Goal: Information Seeking & Learning: Learn about a topic

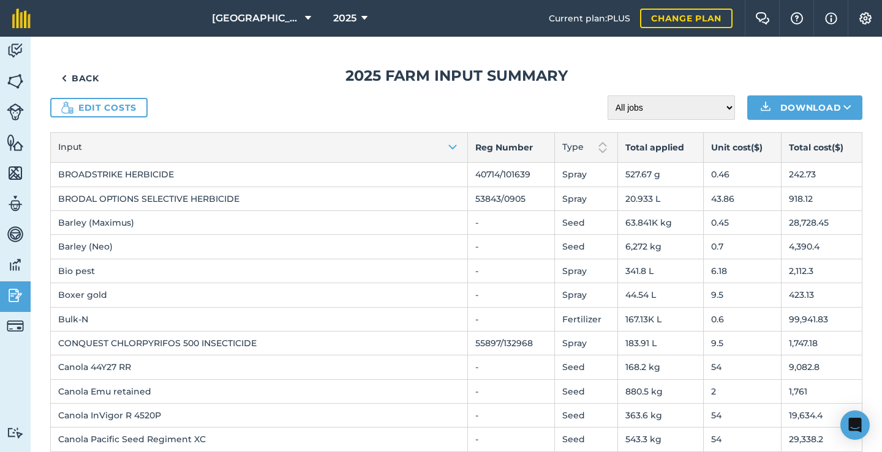
click at [87, 81] on link "Back" at bounding box center [80, 78] width 60 height 24
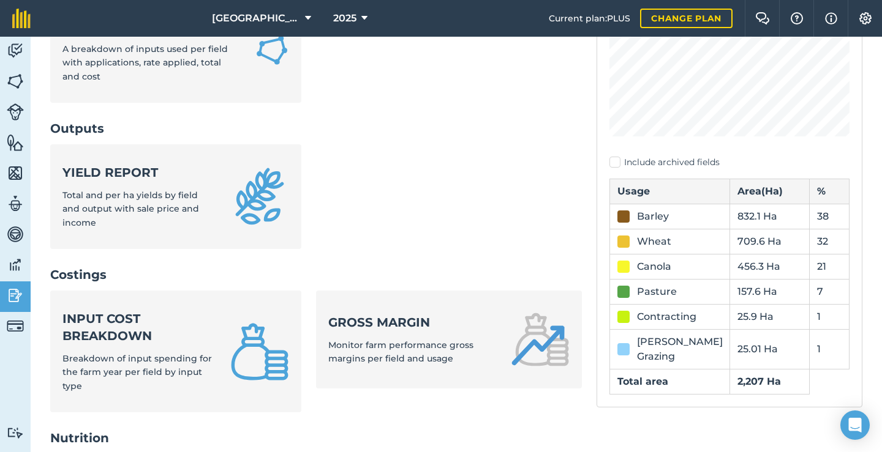
scroll to position [264, 0]
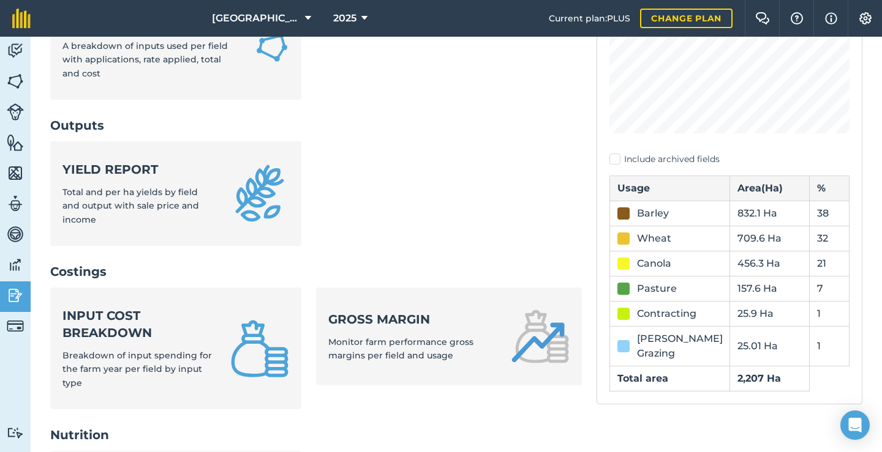
click at [143, 307] on div "Input cost breakdown Breakdown of input spending for the farm year per field by…" at bounding box center [138, 348] width 153 height 83
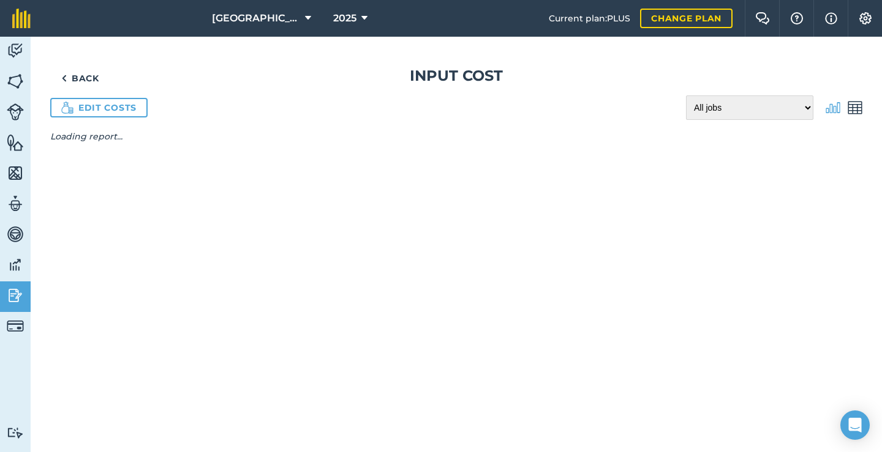
click at [859, 112] on img at bounding box center [854, 107] width 15 height 15
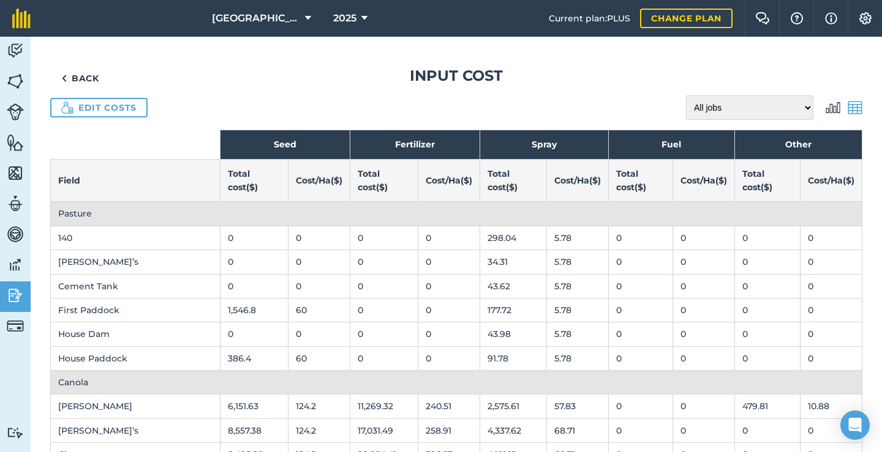
click at [78, 81] on link "Back" at bounding box center [80, 78] width 60 height 24
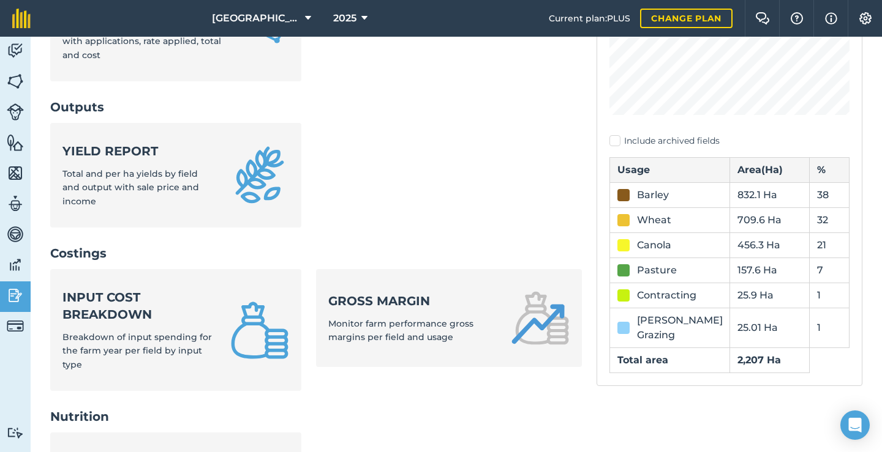
scroll to position [429, 0]
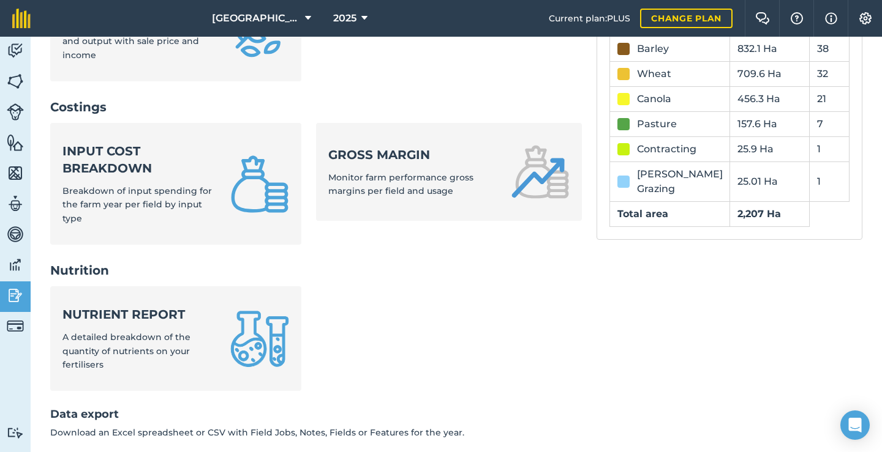
click at [413, 146] on strong "Gross margin" at bounding box center [412, 154] width 168 height 17
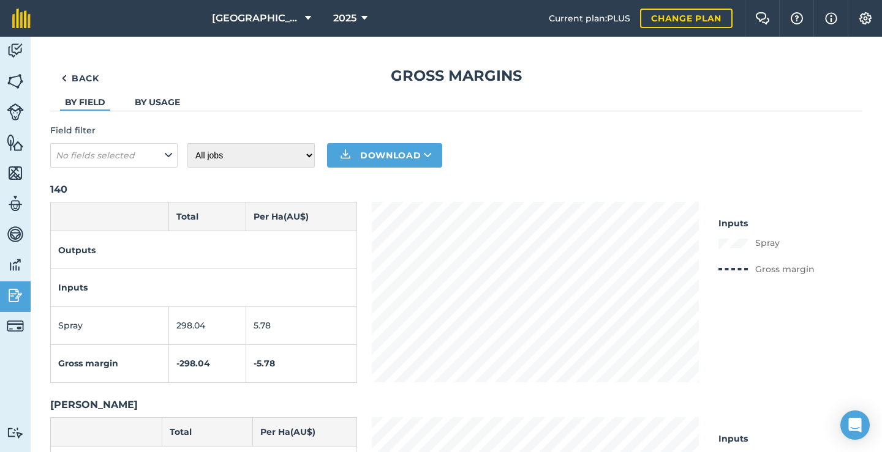
click at [168, 103] on link "By usage" at bounding box center [157, 102] width 45 height 11
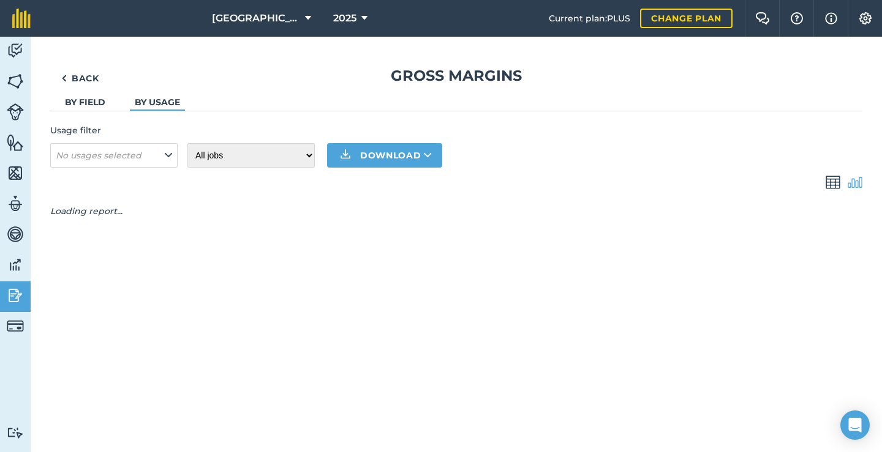
click at [159, 149] on button "No usages selected" at bounding box center [113, 155] width 127 height 24
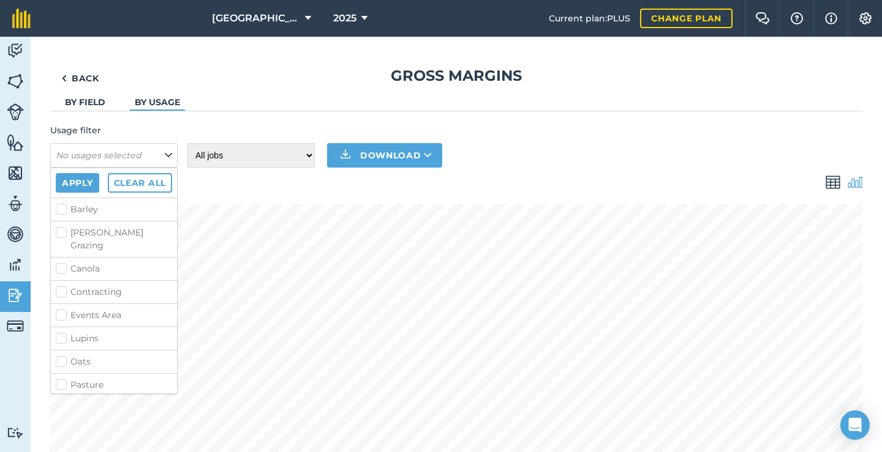
click at [89, 211] on label "Barley" at bounding box center [114, 209] width 116 height 13
click at [64, 211] on input "Barley" at bounding box center [60, 207] width 8 height 8
checkbox input "true"
click at [87, 187] on button "Apply" at bounding box center [77, 183] width 43 height 20
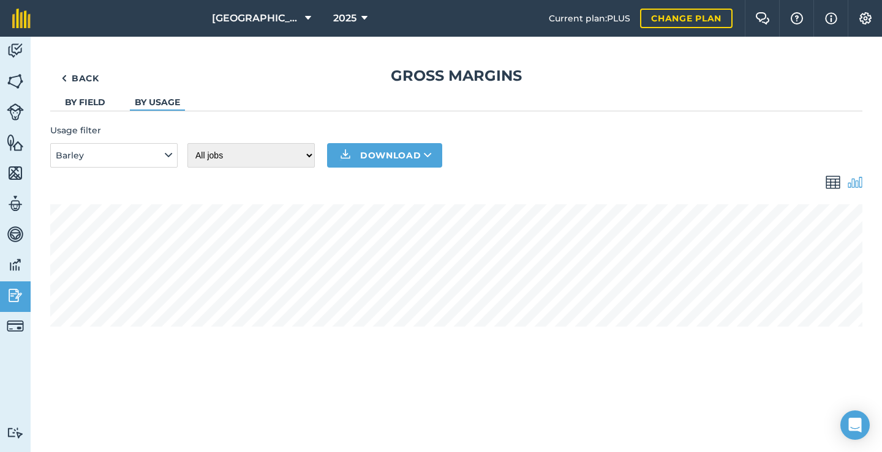
click at [832, 187] on img at bounding box center [832, 182] width 15 height 15
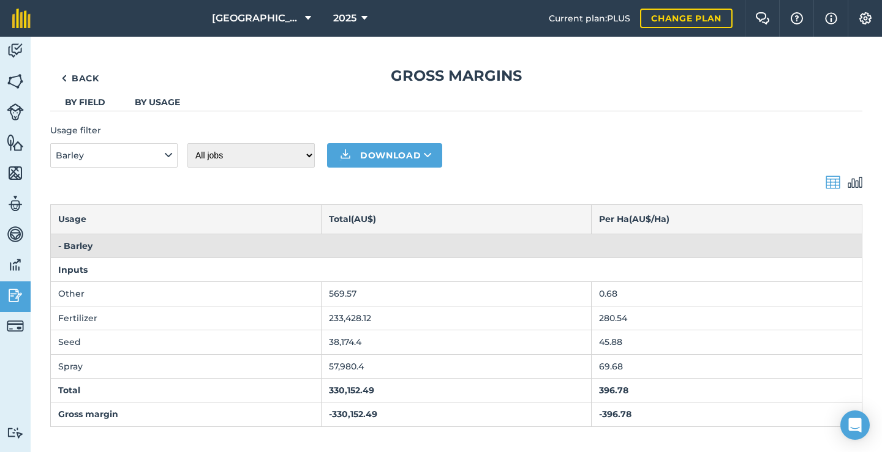
click at [159, 149] on button "Barley" at bounding box center [113, 155] width 127 height 24
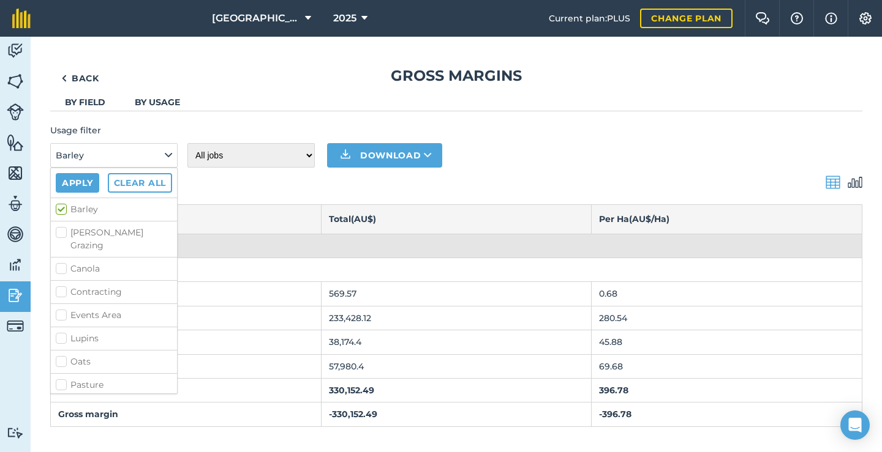
click at [61, 263] on label "Canola" at bounding box center [114, 269] width 116 height 13
click at [61, 263] on input "Canola" at bounding box center [60, 267] width 8 height 8
checkbox input "true"
click at [62, 389] on label "Wheat" at bounding box center [114, 395] width 116 height 13
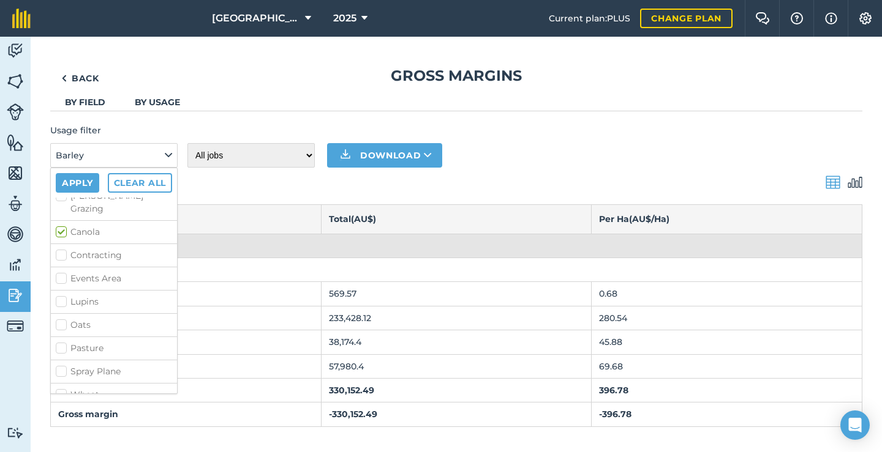
click at [62, 389] on input "Wheat" at bounding box center [60, 393] width 8 height 8
checkbox input "true"
click at [86, 189] on button "Apply" at bounding box center [77, 183] width 43 height 20
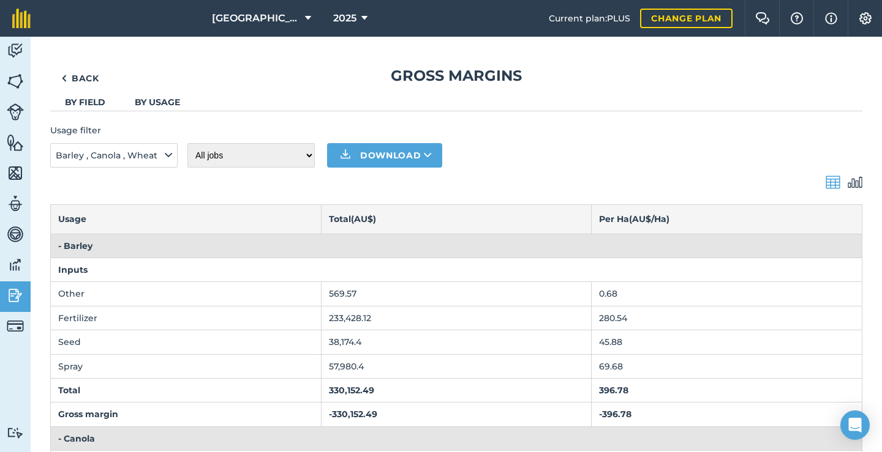
scroll to position [0, 0]
click at [94, 78] on link "Back" at bounding box center [80, 78] width 60 height 24
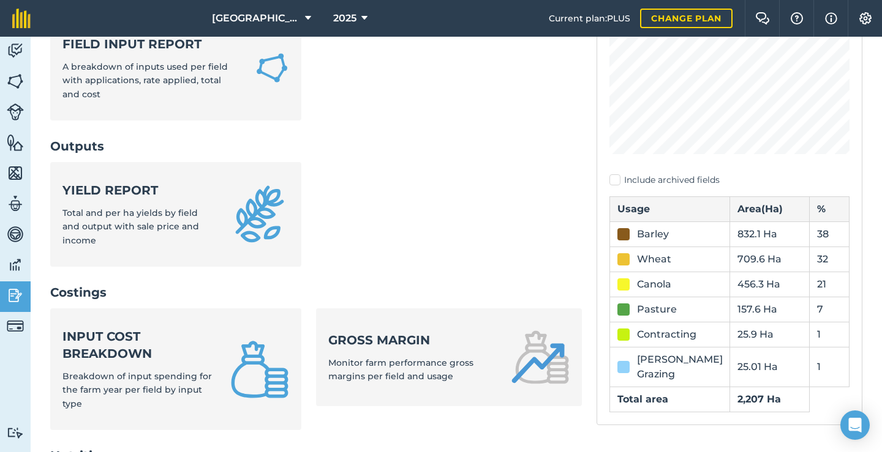
scroll to position [406, 0]
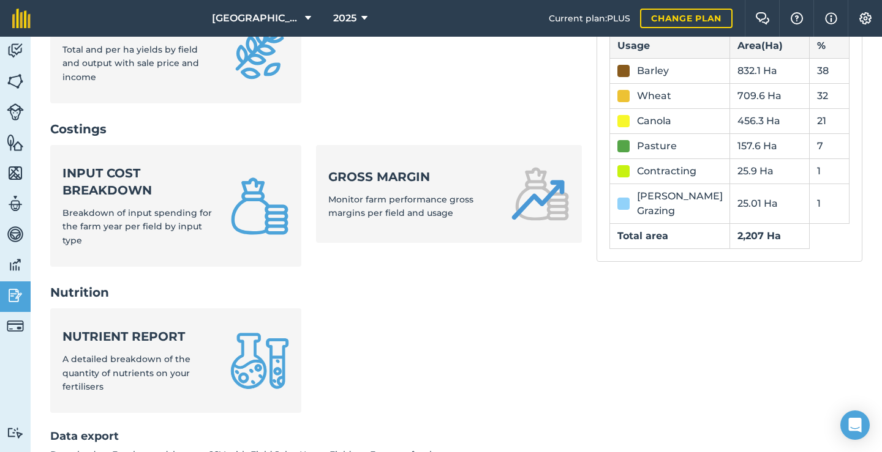
click at [159, 208] on span "Breakdown of input spending for the farm year per field by input type" at bounding box center [136, 227] width 149 height 39
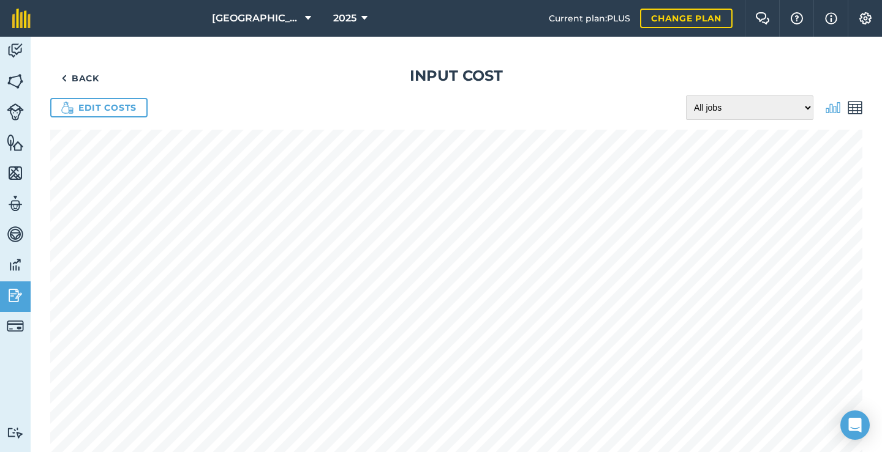
click at [848, 109] on img at bounding box center [854, 107] width 15 height 15
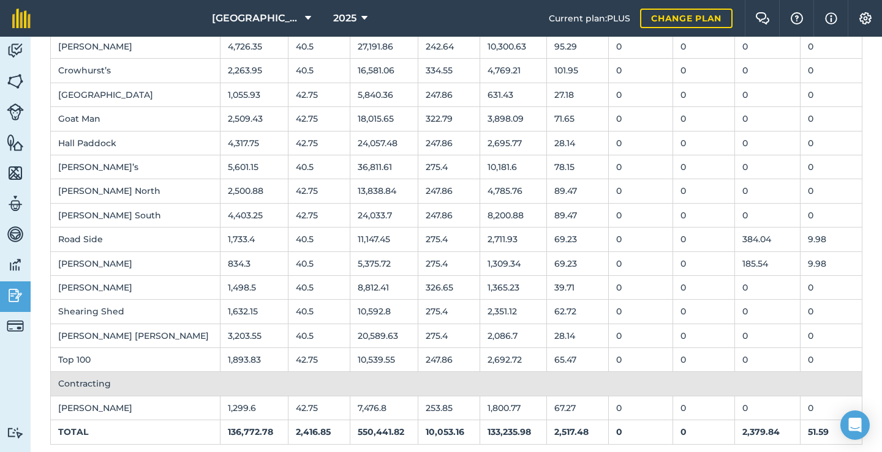
scroll to position [1000, 0]
click at [367, 18] on icon at bounding box center [364, 18] width 6 height 15
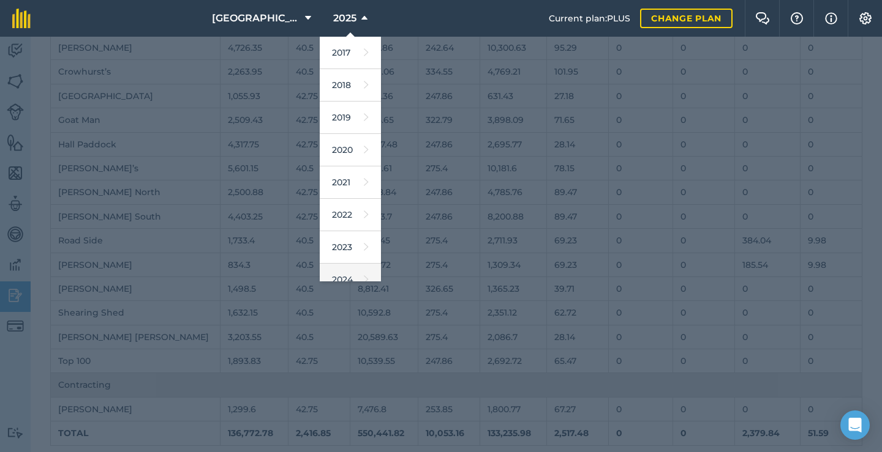
click at [353, 273] on link "2024" at bounding box center [350, 280] width 61 height 32
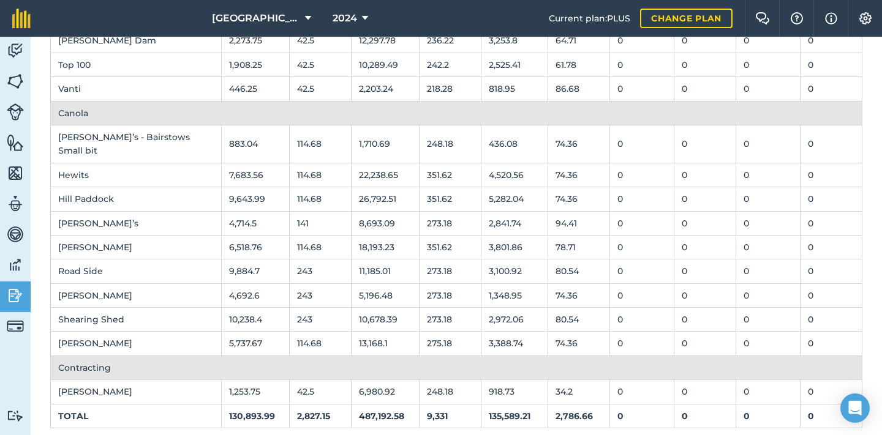
scroll to position [1041, 0]
